Goal: Navigation & Orientation: Go to known website

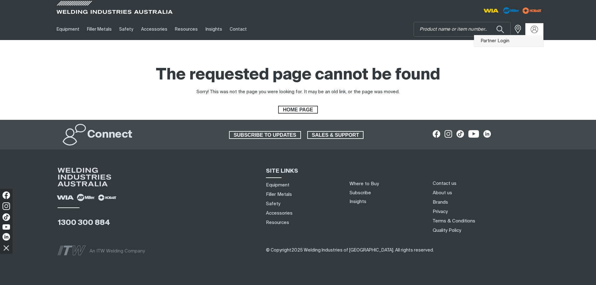
click at [525, 38] on link "Partner Login" at bounding box center [508, 41] width 69 height 12
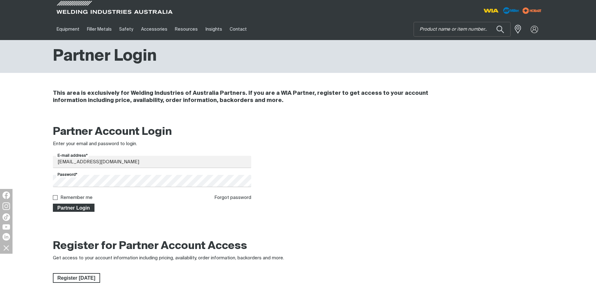
click at [77, 206] on span "Partner Login" at bounding box center [74, 208] width 41 height 8
